Goal: Task Accomplishment & Management: Manage account settings

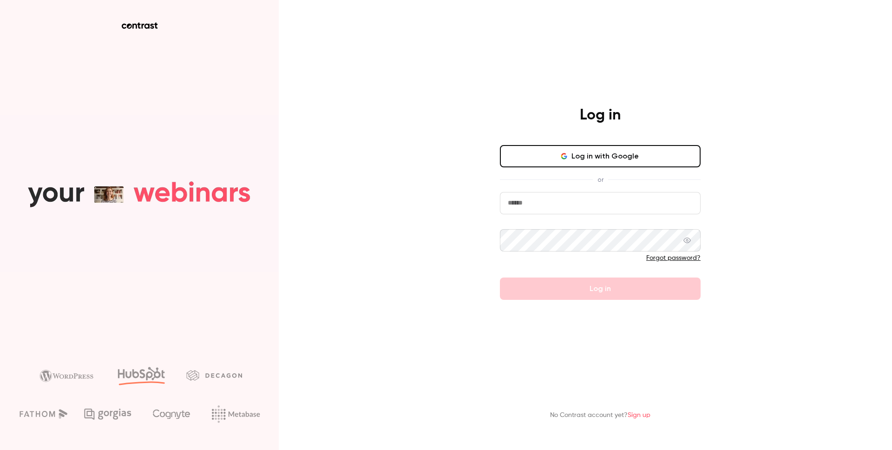
click at [567, 148] on button "Log in with Google" at bounding box center [600, 156] width 201 height 22
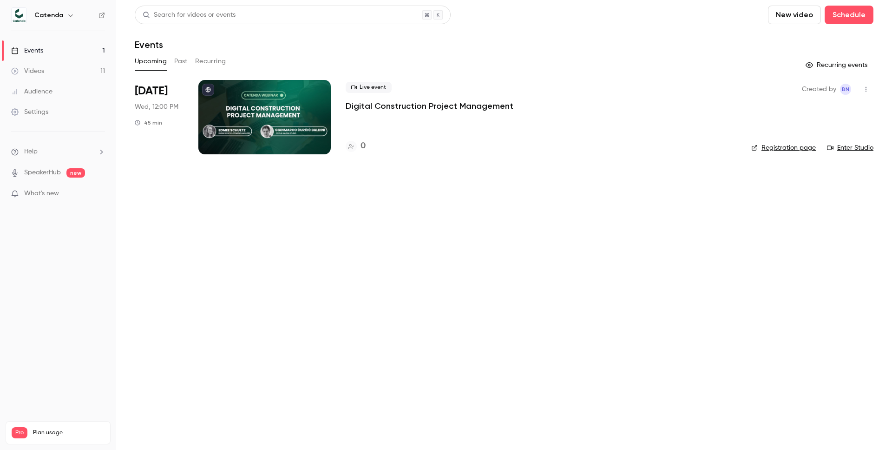
click at [380, 104] on p "Digital Construction Project Management" at bounding box center [430, 105] width 168 height 11
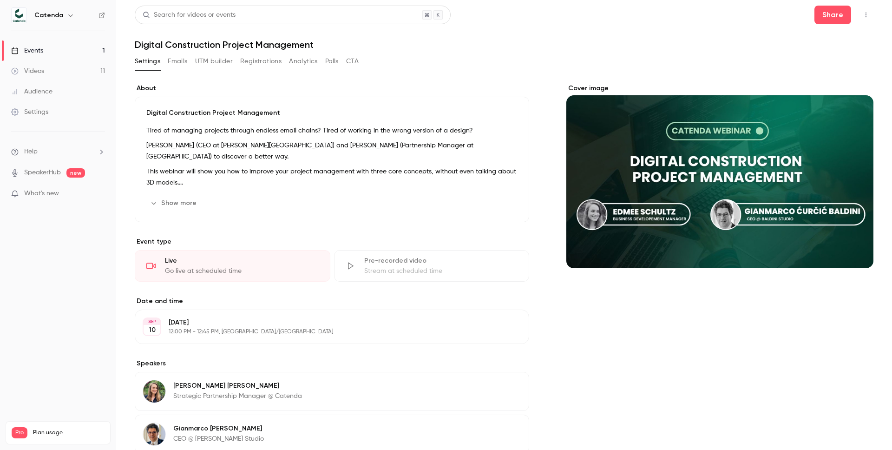
click at [184, 60] on button "Emails" at bounding box center [178, 61] width 20 height 15
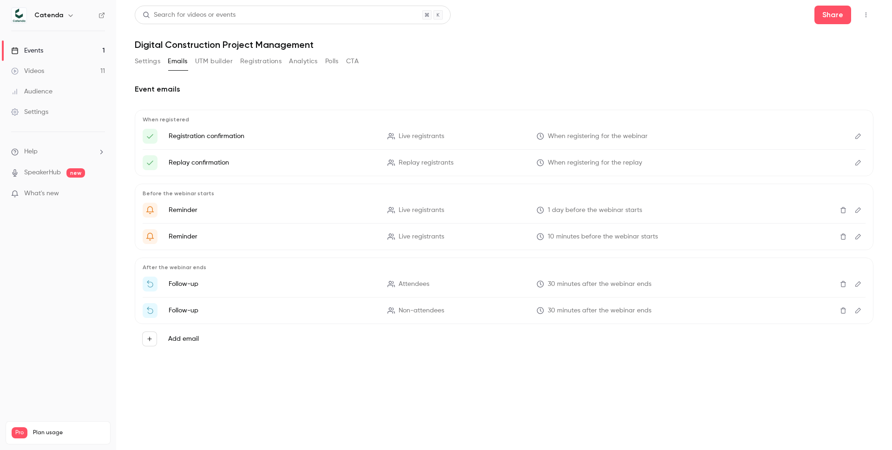
click at [210, 60] on button "UTM builder" at bounding box center [214, 61] width 38 height 15
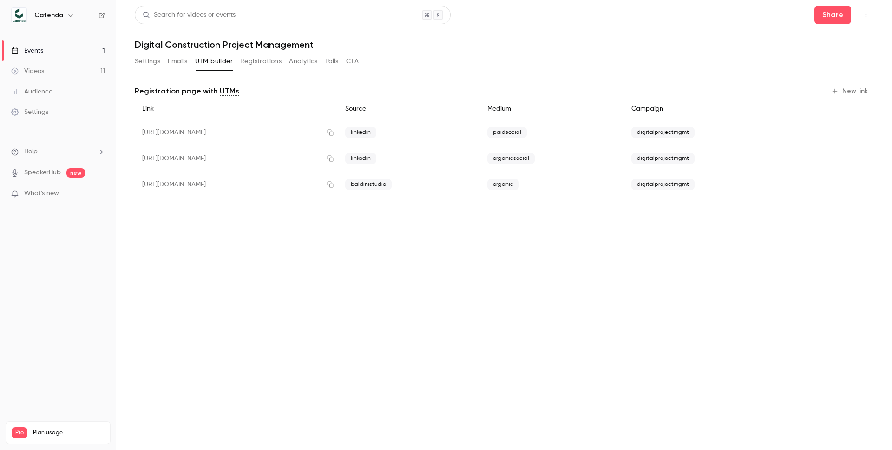
click at [160, 57] on button "Settings" at bounding box center [148, 61] width 26 height 15
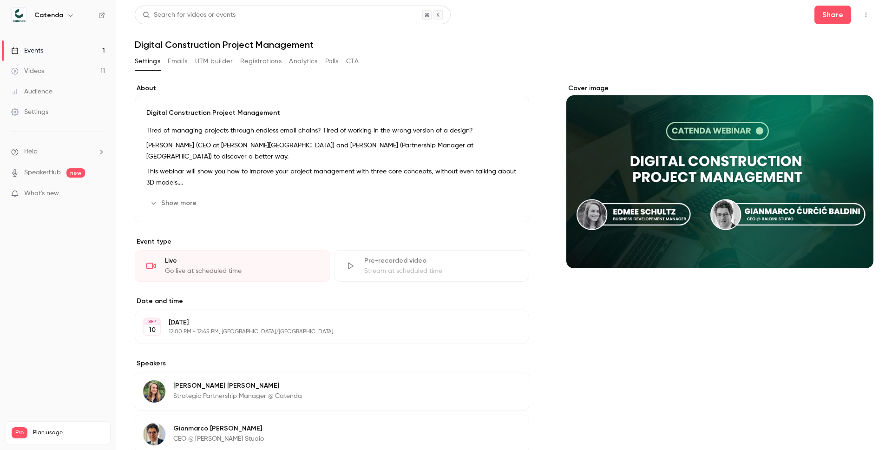
click at [165, 58] on div "Settings Emails UTM builder Registrations Analytics Polls CTA" at bounding box center [247, 61] width 224 height 15
click at [177, 59] on button "Emails" at bounding box center [178, 61] width 20 height 15
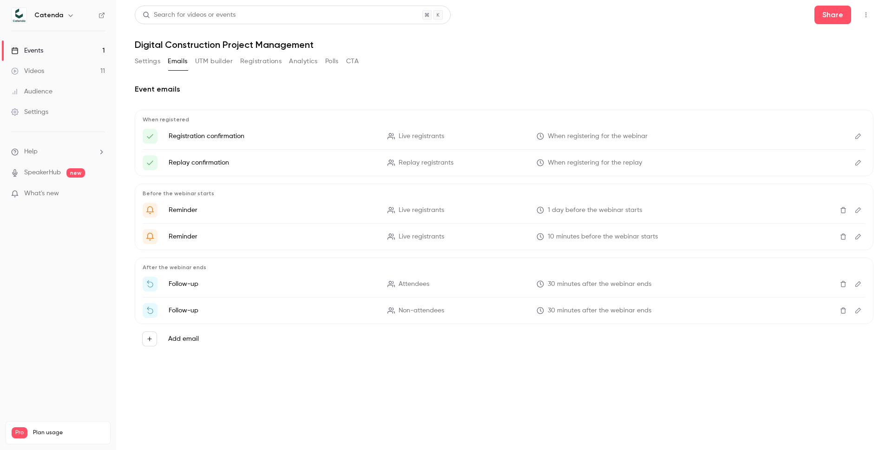
click at [222, 54] on button "UTM builder" at bounding box center [214, 61] width 38 height 15
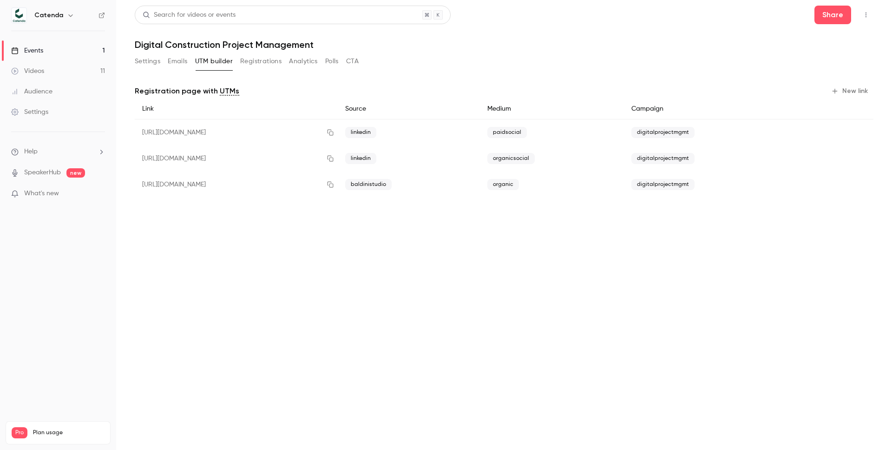
click at [264, 64] on button "Registrations" at bounding box center [260, 61] width 41 height 15
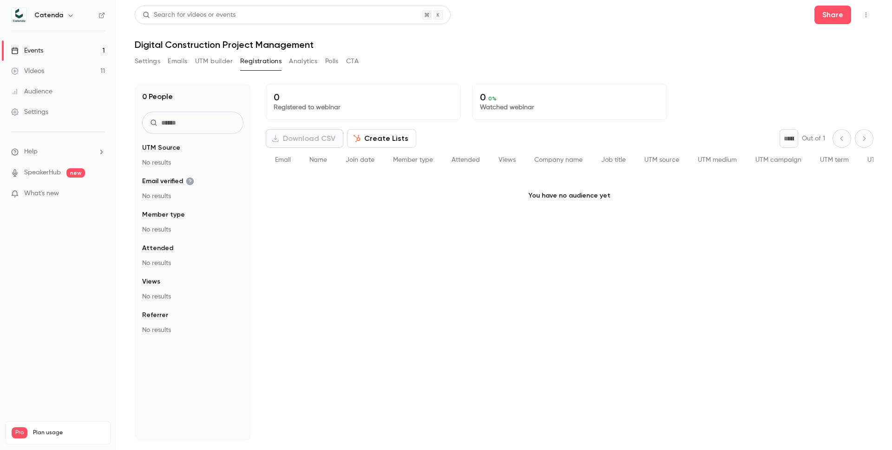
click at [215, 59] on button "UTM builder" at bounding box center [214, 61] width 38 height 15
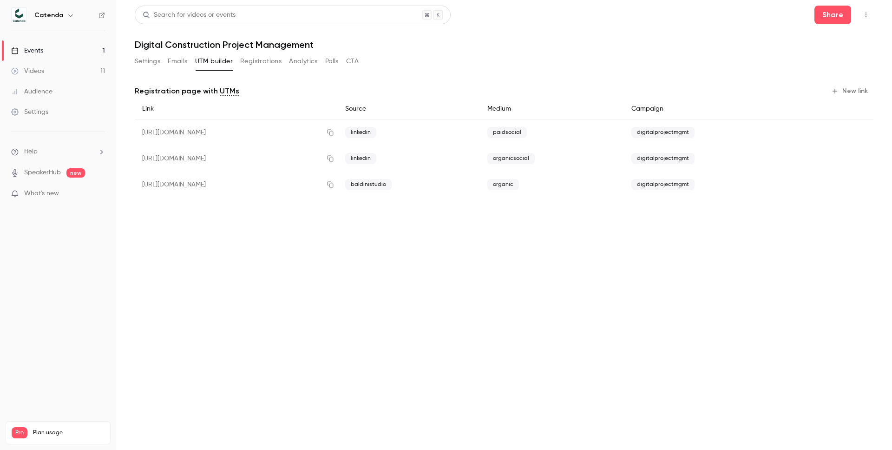
click at [303, 57] on button "Analytics" at bounding box center [303, 61] width 29 height 15
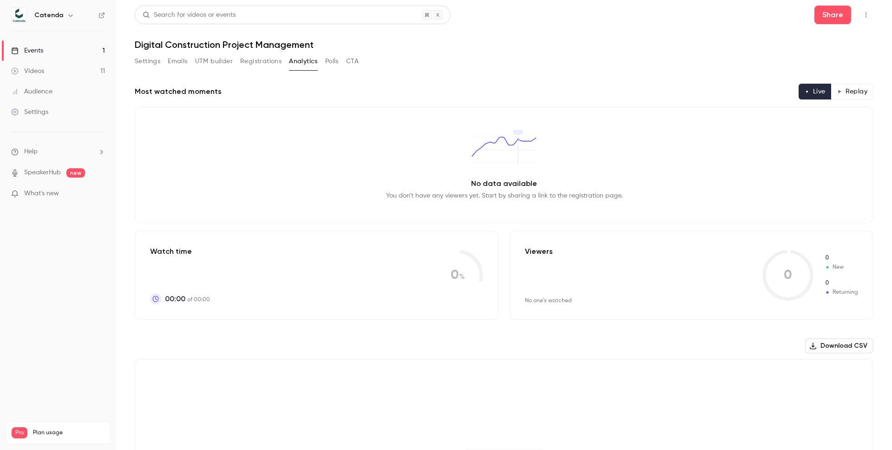
click at [333, 62] on button "Polls" at bounding box center [331, 61] width 13 height 15
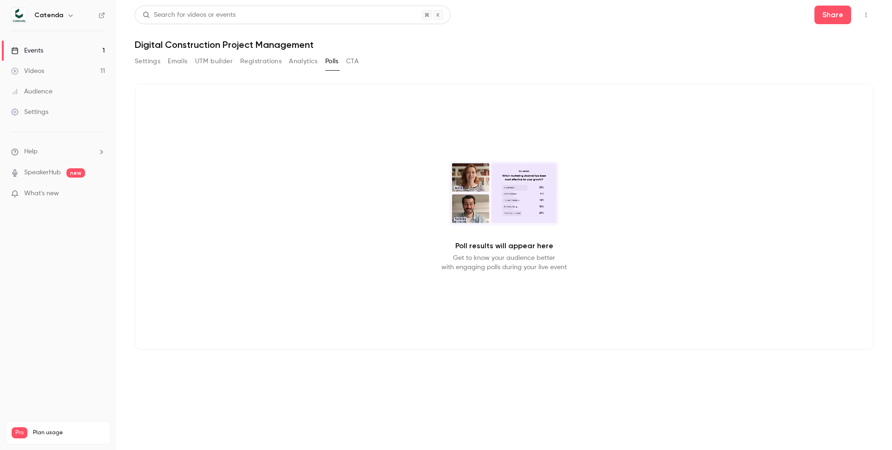
click at [364, 63] on div "Settings Emails UTM builder Registrations Analytics Polls CTA" at bounding box center [504, 63] width 739 height 19
click at [356, 61] on button "CTA" at bounding box center [352, 61] width 13 height 15
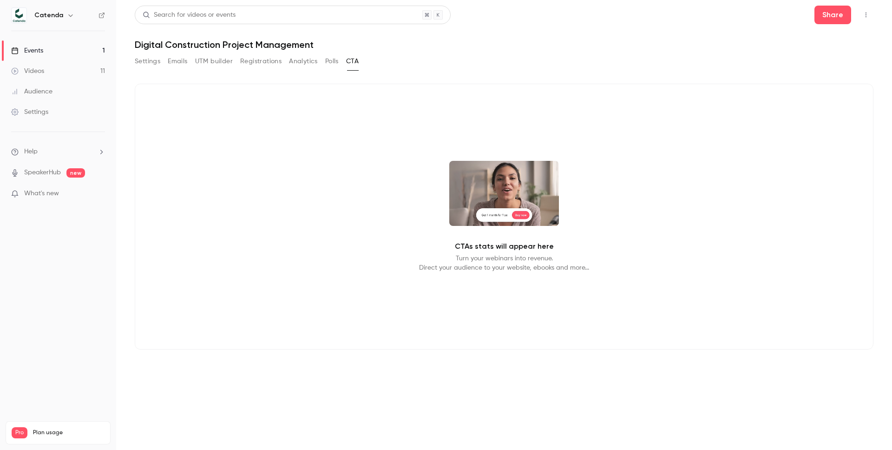
click at [209, 59] on button "UTM builder" at bounding box center [214, 61] width 38 height 15
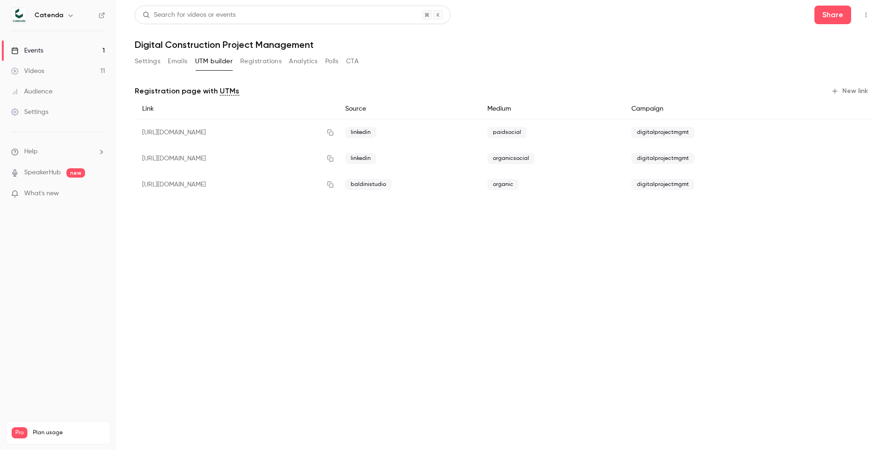
click at [351, 62] on button "CTA" at bounding box center [352, 61] width 13 height 15
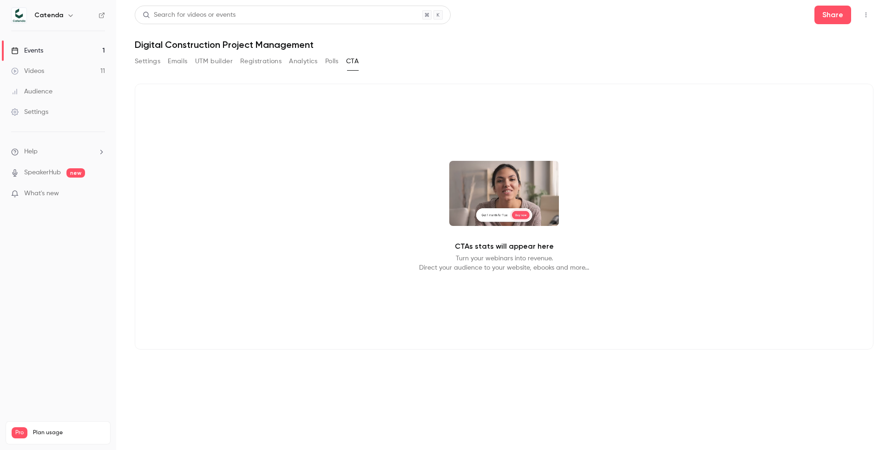
click at [218, 64] on button "UTM builder" at bounding box center [214, 61] width 38 height 15
